Goal: Navigation & Orientation: Find specific page/section

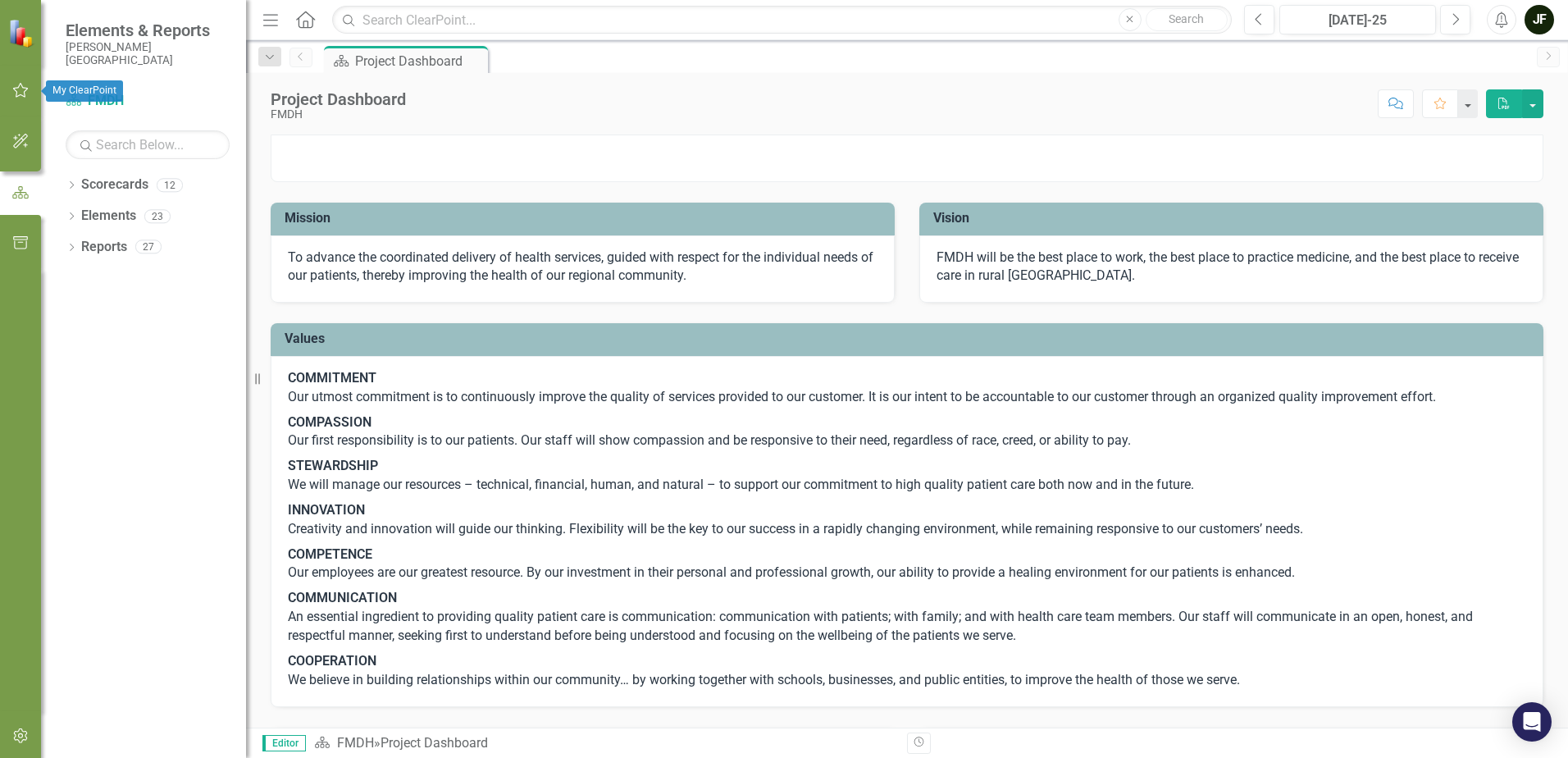
click at [17, 83] on button "button" at bounding box center [21, 91] width 37 height 34
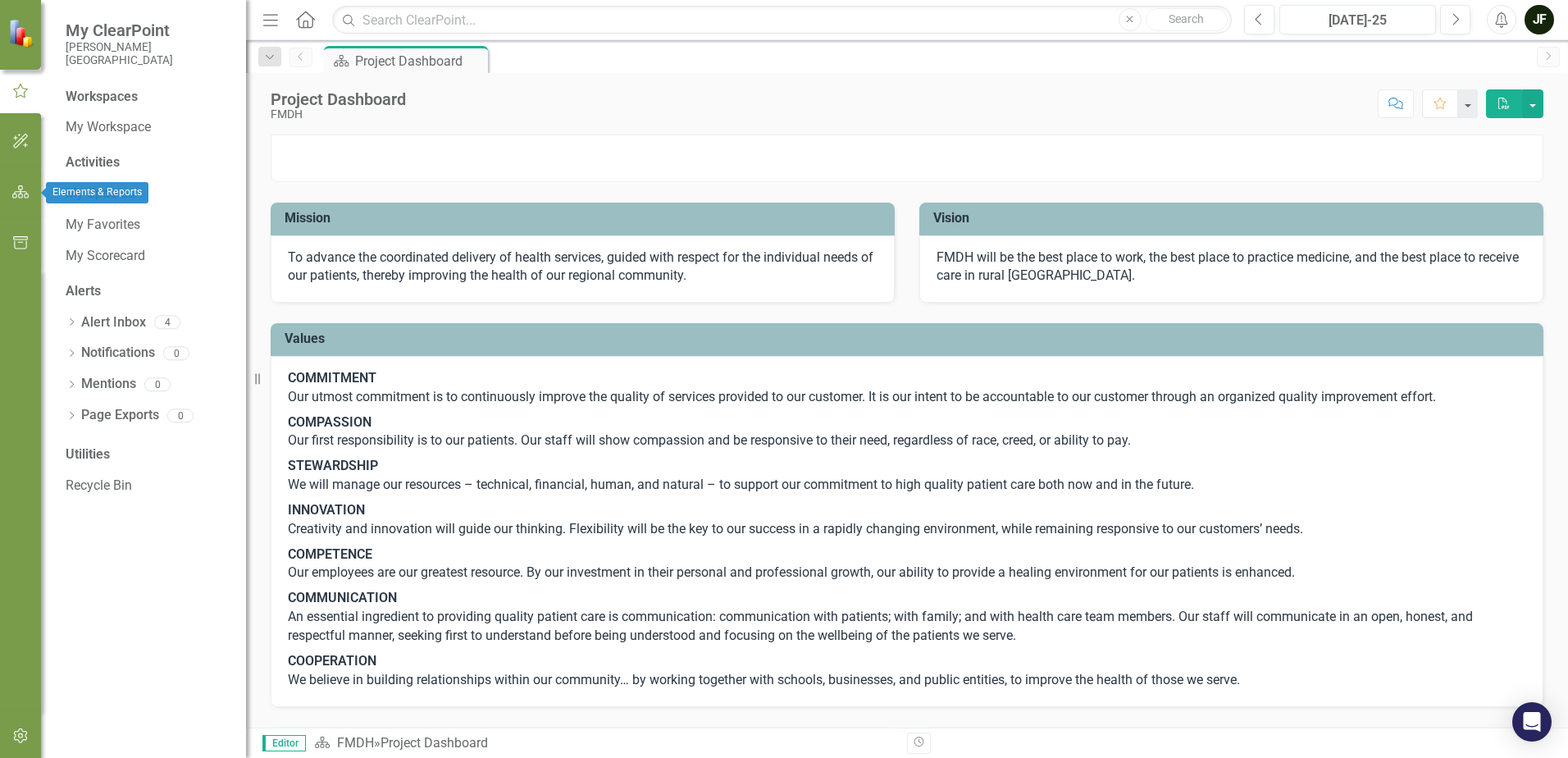
click at [15, 187] on icon "button" at bounding box center [21, 192] width 17 height 13
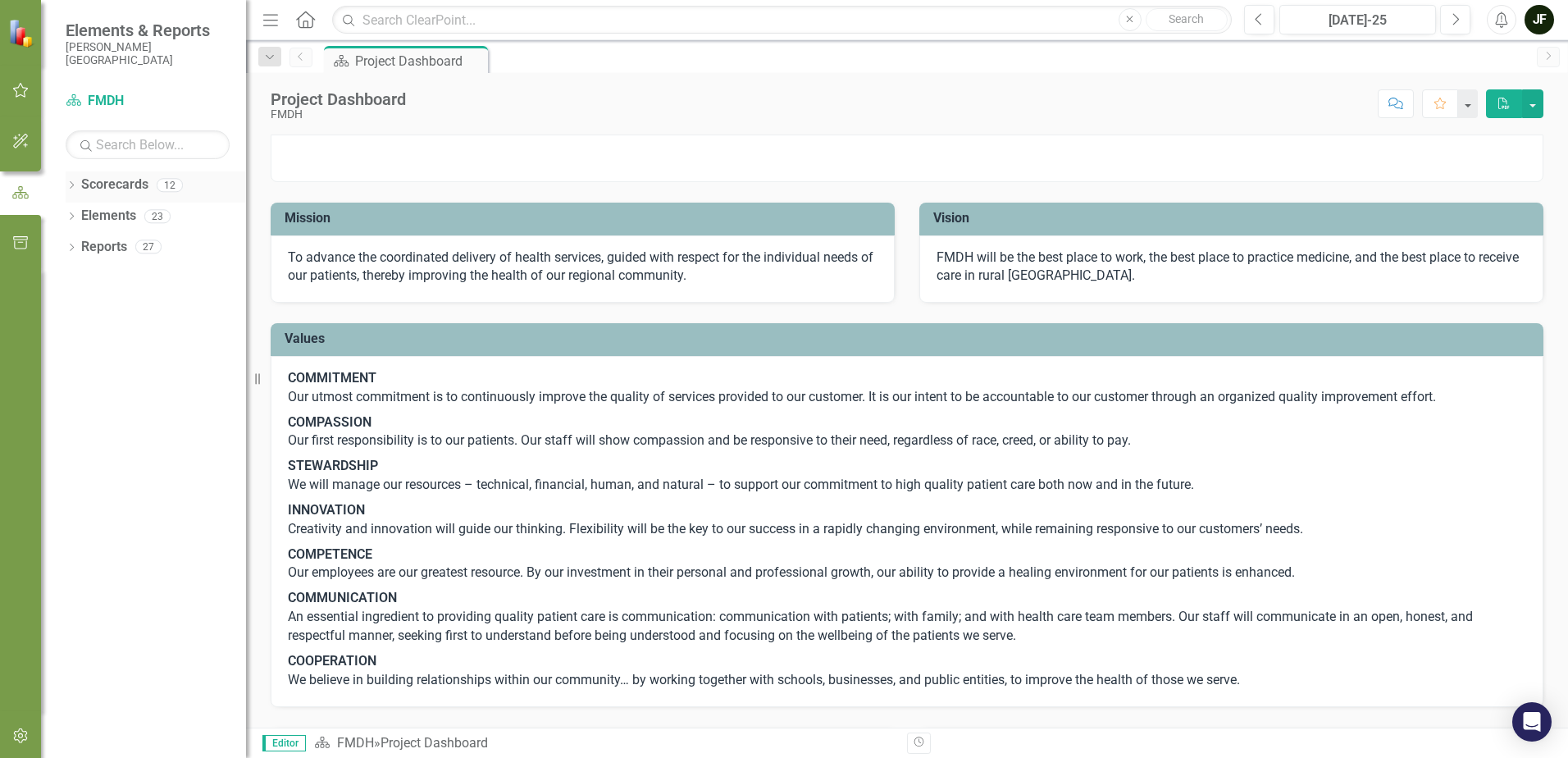
click at [70, 183] on icon "Dropdown" at bounding box center [71, 187] width 12 height 9
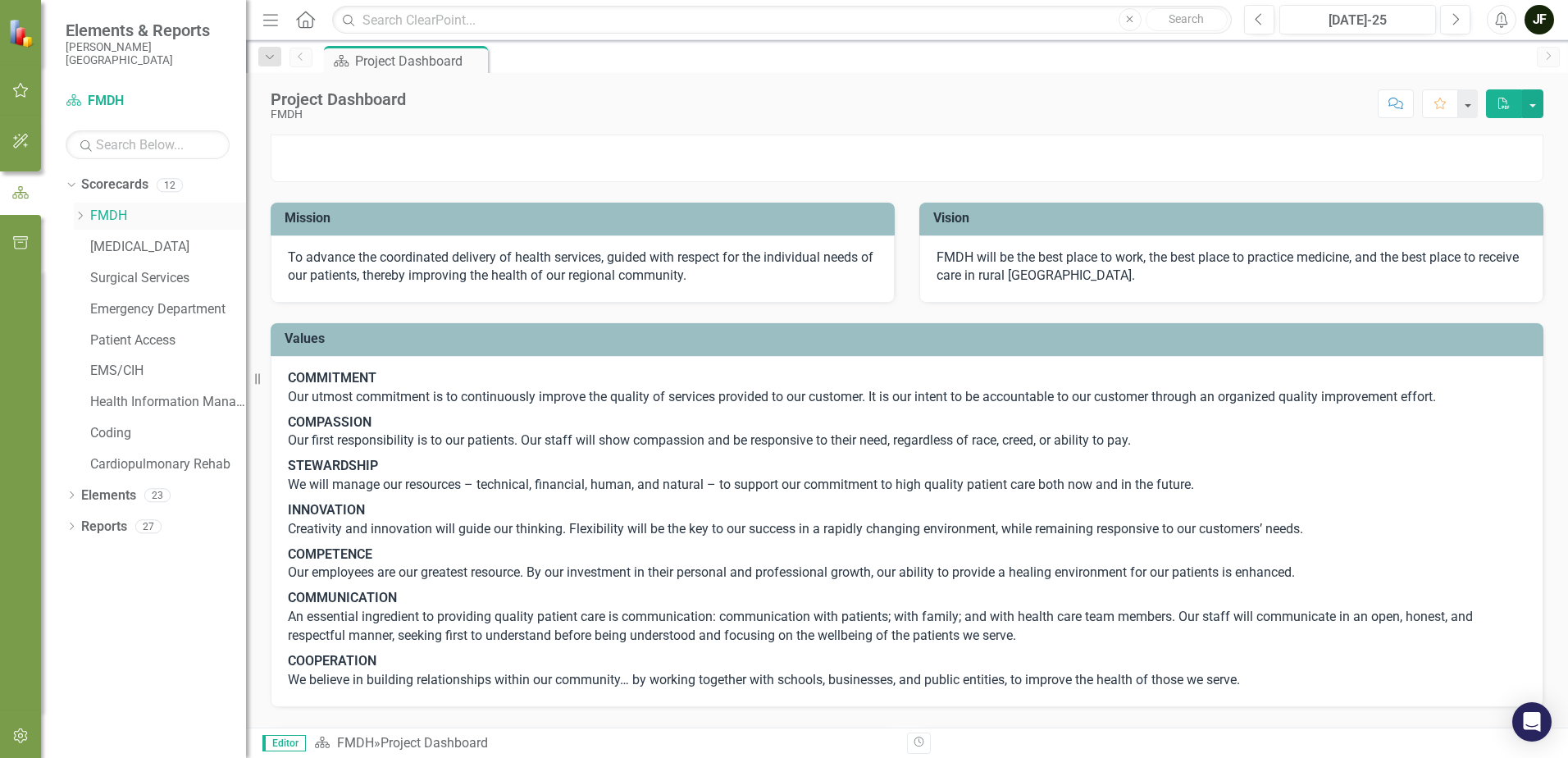
click at [110, 216] on link "FMDH" at bounding box center [168, 216] width 156 height 19
click at [82, 215] on icon at bounding box center [81, 216] width 5 height 8
click at [100, 248] on icon "Dropdown" at bounding box center [97, 245] width 13 height 10
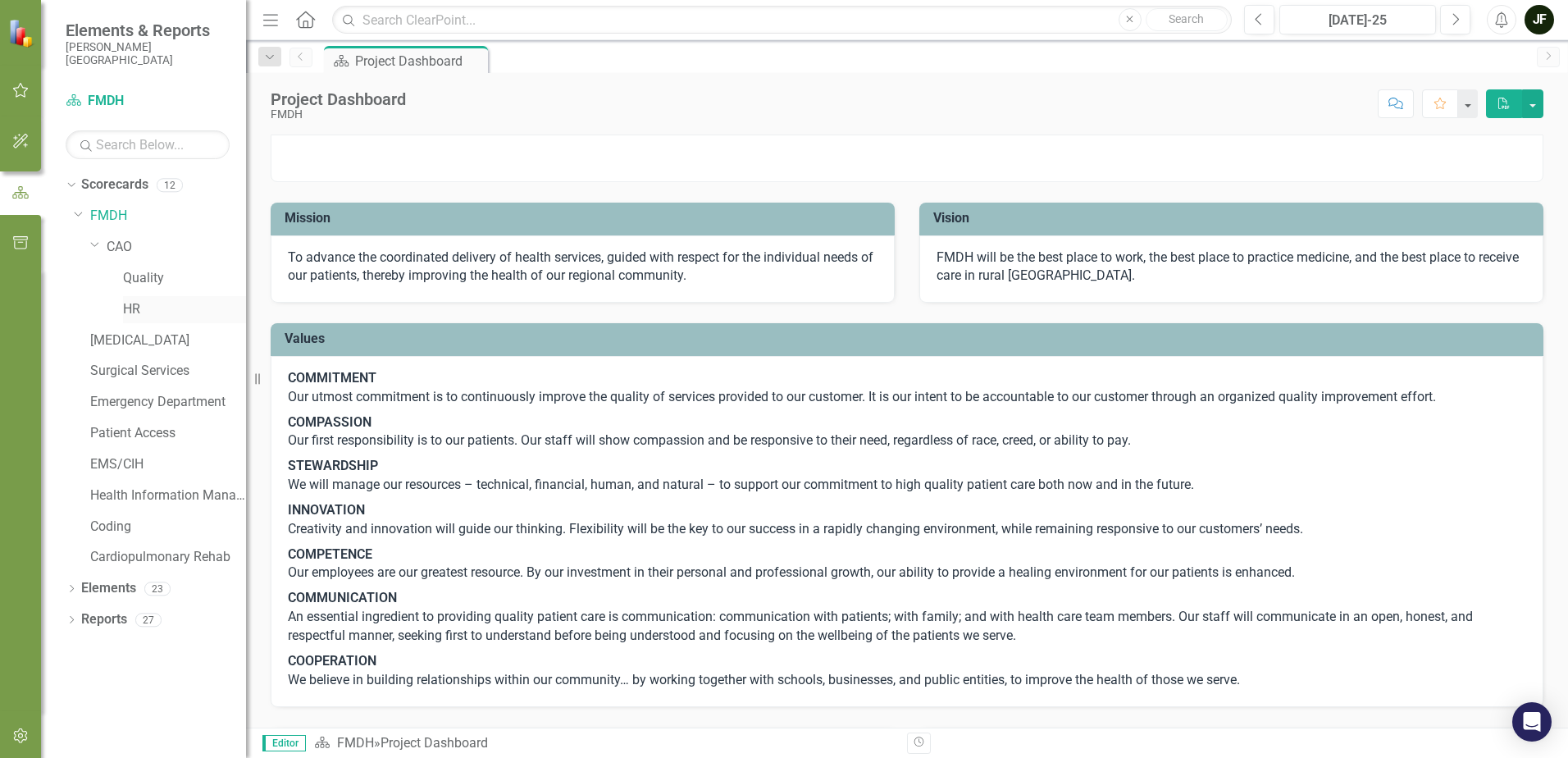
click at [133, 304] on link "HR" at bounding box center [185, 310] width 123 height 19
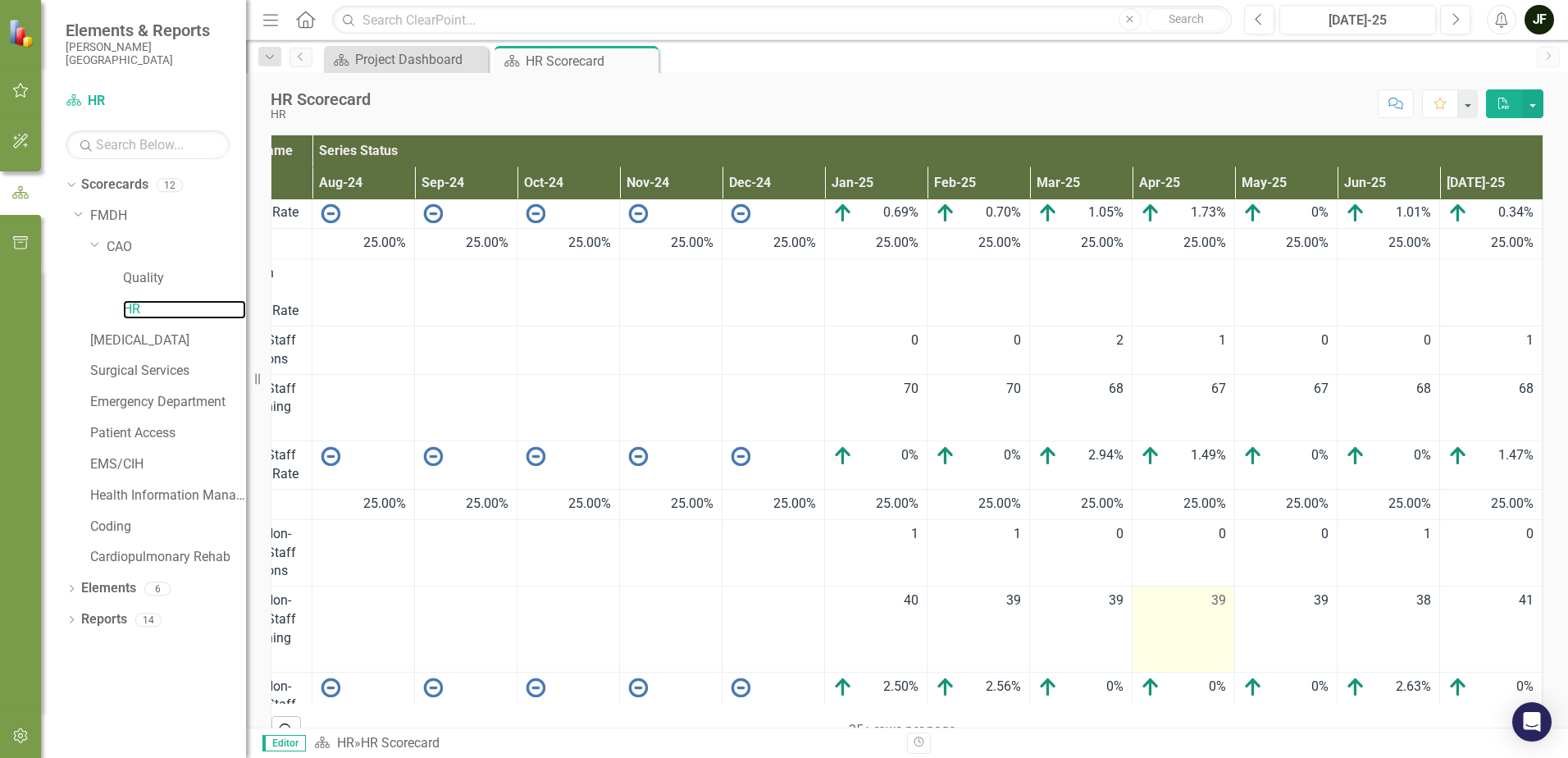
scroll to position [0, 251]
